Goal: Task Accomplishment & Management: Manage account settings

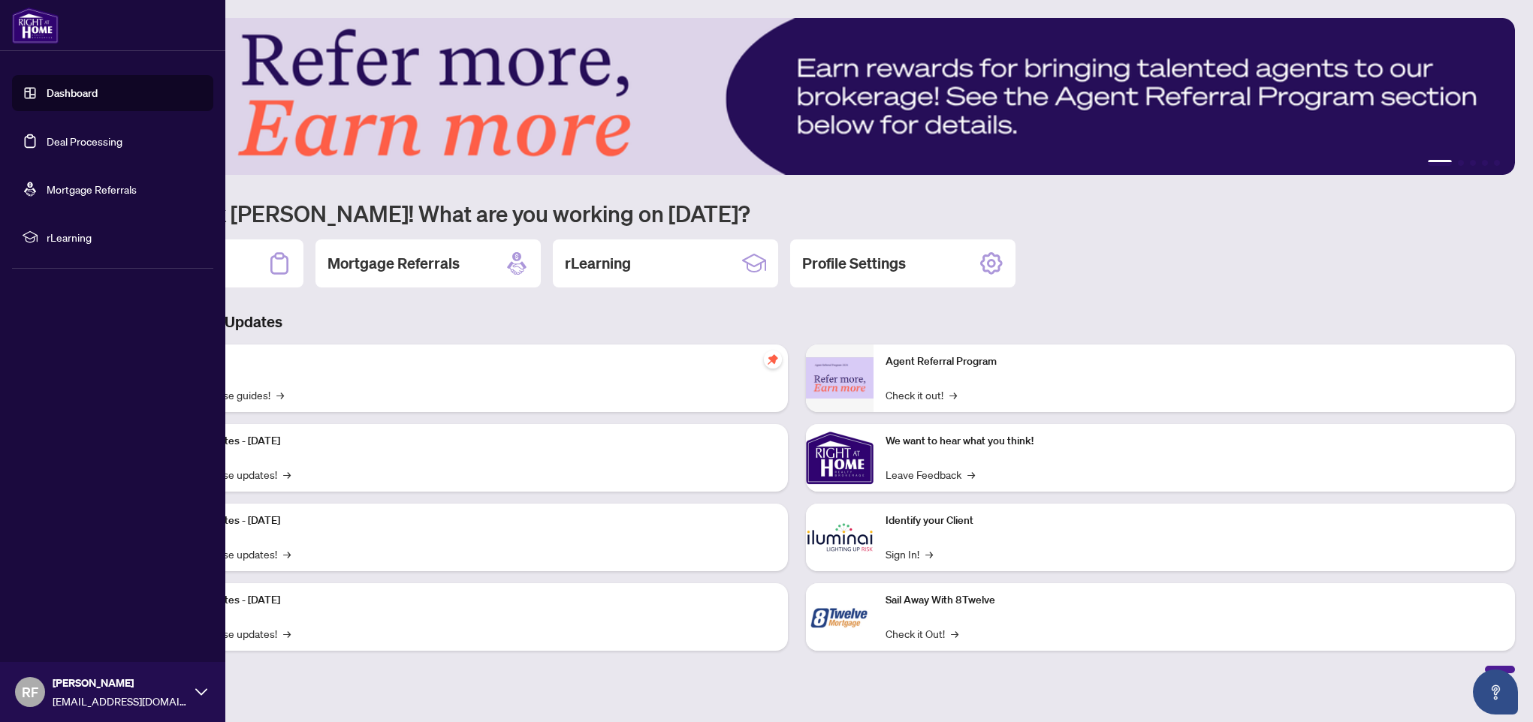
click at [47, 148] on link "Deal Processing" at bounding box center [85, 141] width 76 height 14
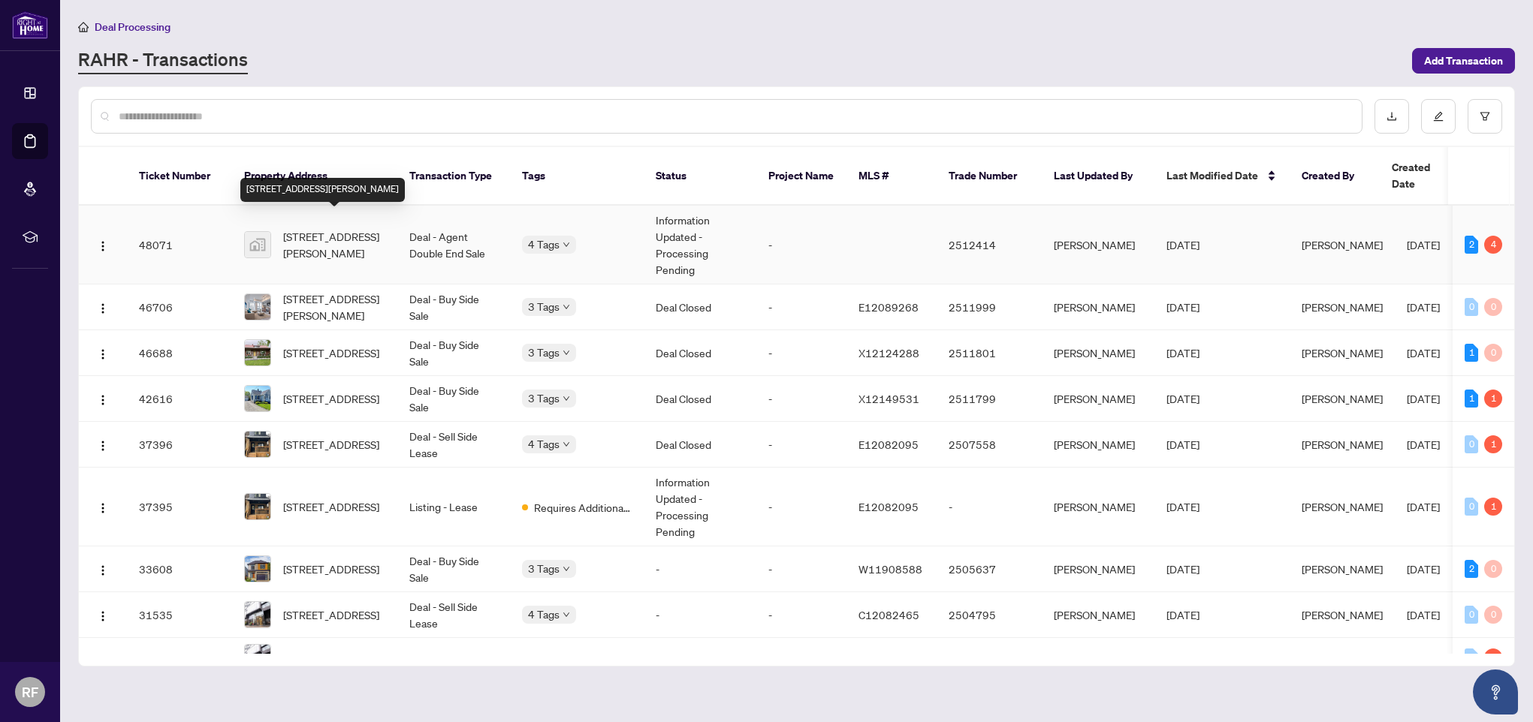
click at [340, 231] on span "[STREET_ADDRESS][PERSON_NAME]" at bounding box center [334, 244] width 102 height 33
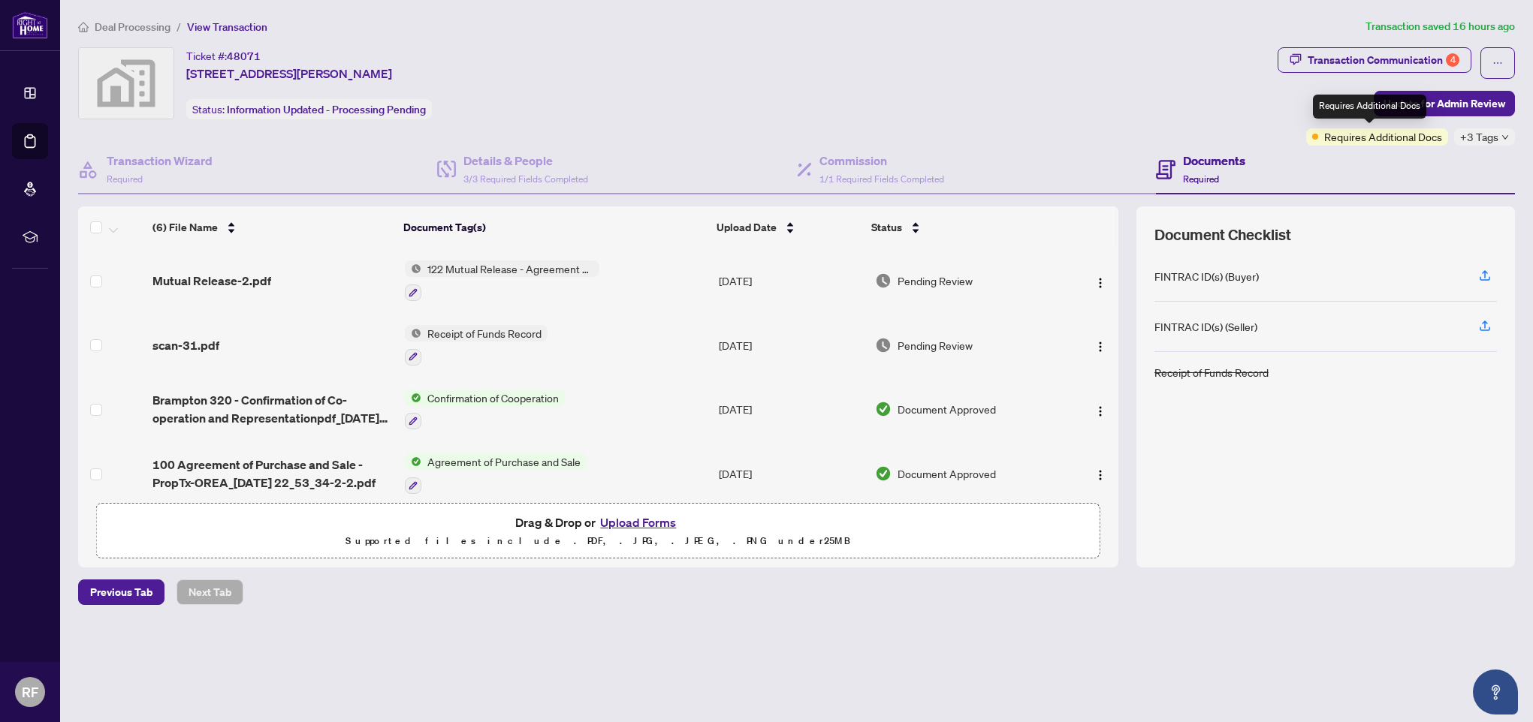
click at [1359, 140] on span "Requires Additional Docs" at bounding box center [1383, 136] width 118 height 17
click at [1337, 62] on div "Transaction Communication 4" at bounding box center [1383, 60] width 152 height 24
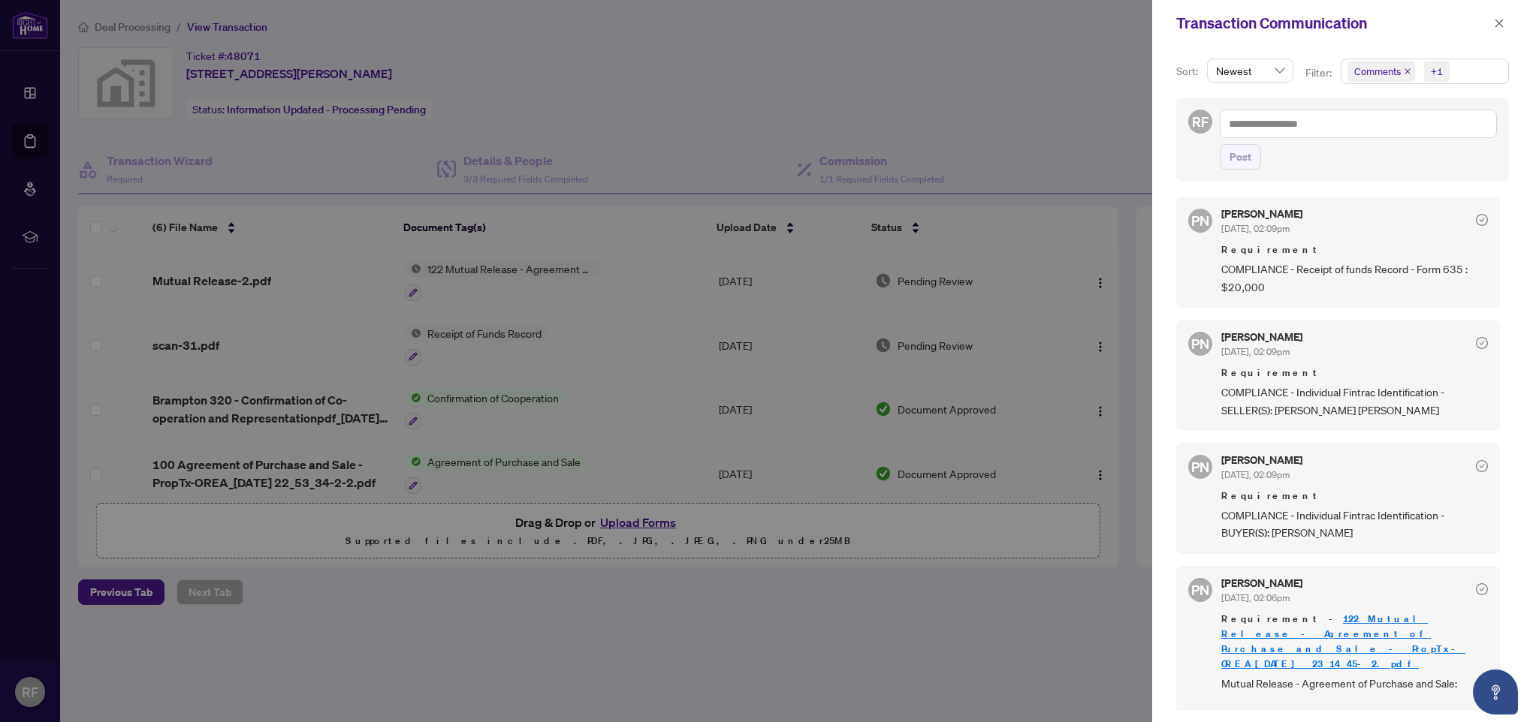
click at [1013, 97] on div at bounding box center [766, 361] width 1533 height 722
click at [1500, 24] on icon "close" at bounding box center [1499, 23] width 11 height 11
